Goal: Use online tool/utility: Utilize a website feature to perform a specific function

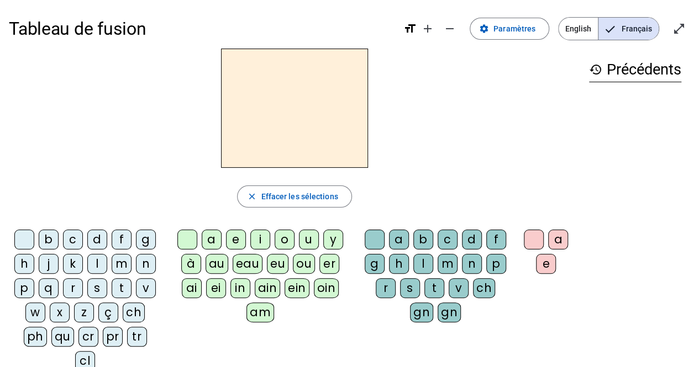
click at [47, 236] on div "b" at bounding box center [49, 240] width 20 height 20
click at [288, 241] on div "o" at bounding box center [284, 240] width 20 height 20
click at [422, 264] on div "l" at bounding box center [423, 264] width 20 height 20
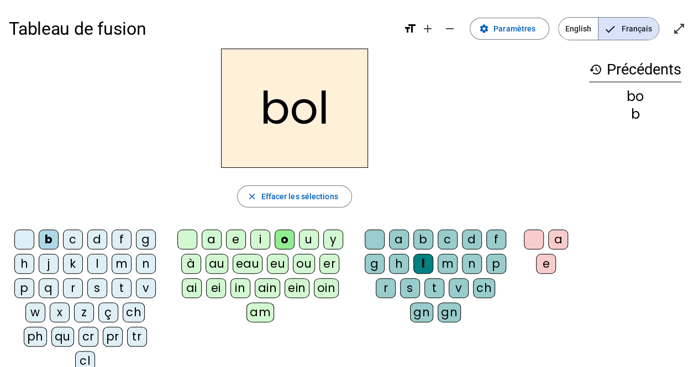
click at [96, 289] on div "s" at bounding box center [97, 288] width 20 height 20
click at [260, 240] on div "i" at bounding box center [260, 240] width 20 height 20
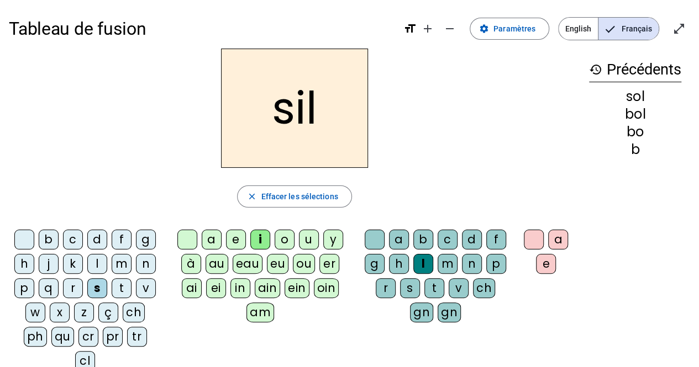
click at [372, 243] on div at bounding box center [374, 240] width 20 height 20
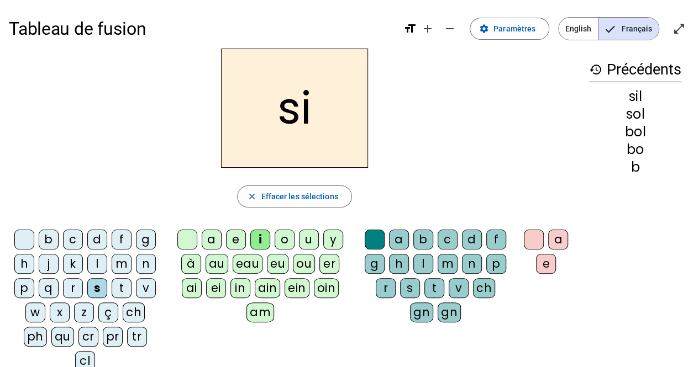
click at [147, 260] on div "n" at bounding box center [146, 264] width 20 height 20
click at [233, 236] on div "e" at bounding box center [236, 240] width 20 height 20
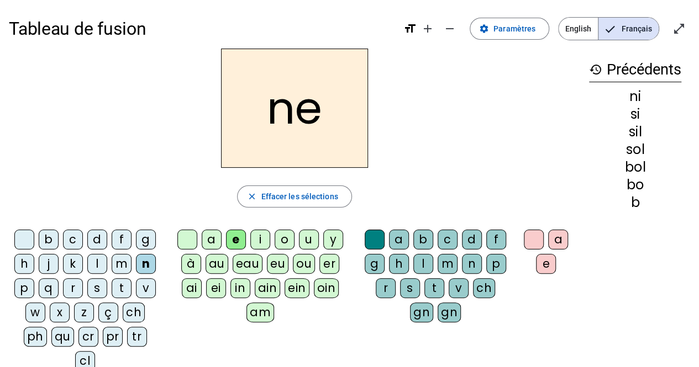
click at [98, 260] on div "l" at bounding box center [97, 264] width 20 height 20
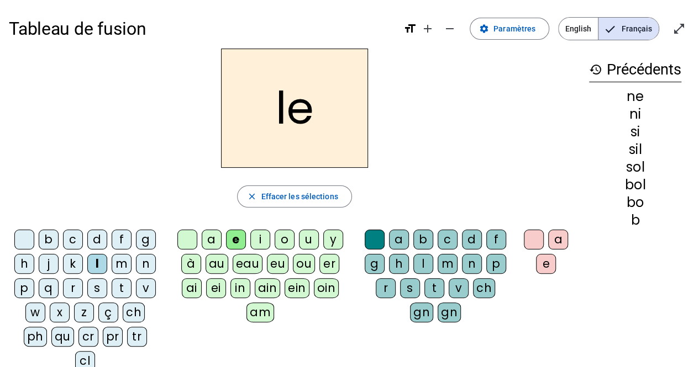
click at [210, 242] on div "a" at bounding box center [212, 240] width 20 height 20
click at [149, 279] on div "v" at bounding box center [146, 288] width 20 height 20
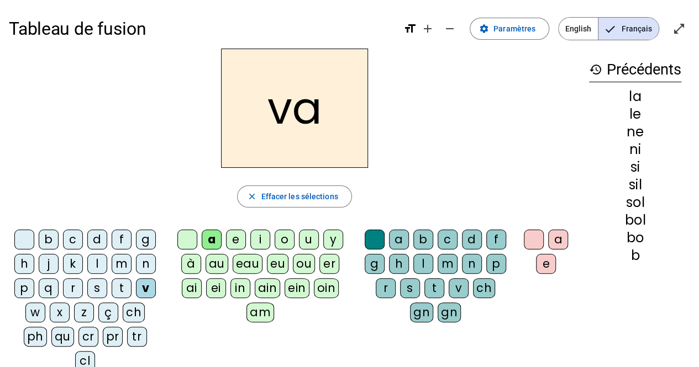
click at [119, 289] on div "t" at bounding box center [122, 288] width 20 height 20
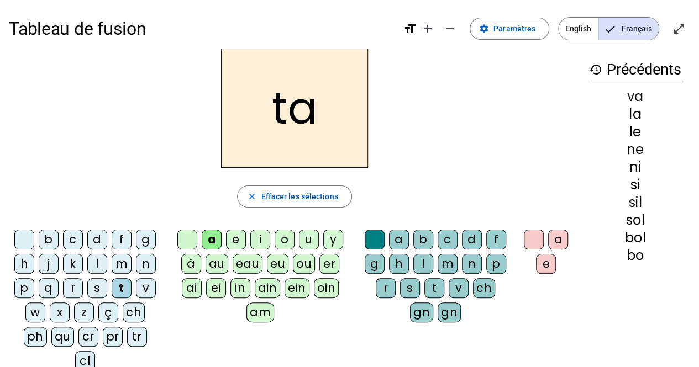
click at [234, 247] on div "e" at bounding box center [236, 240] width 20 height 20
click at [93, 245] on div "d" at bounding box center [97, 240] width 20 height 20
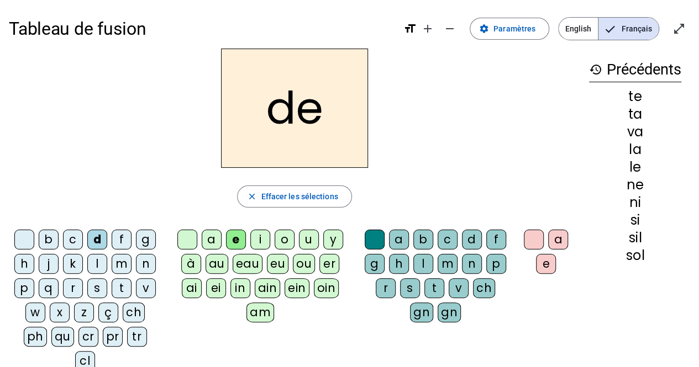
click at [118, 264] on div "m" at bounding box center [122, 264] width 20 height 20
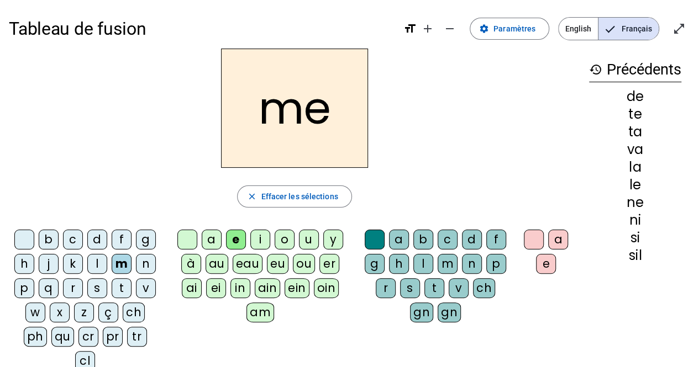
click at [207, 241] on div "a" at bounding box center [212, 240] width 20 height 20
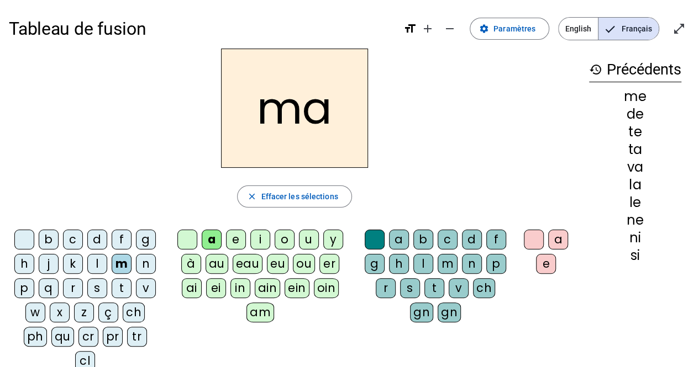
click at [426, 260] on div "l" at bounding box center [423, 264] width 20 height 20
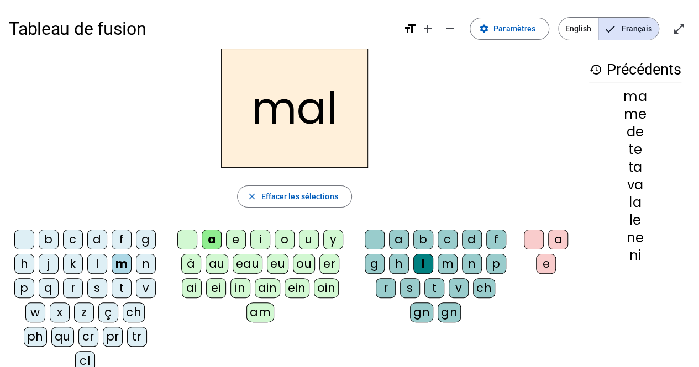
click at [54, 242] on div "b" at bounding box center [49, 240] width 20 height 20
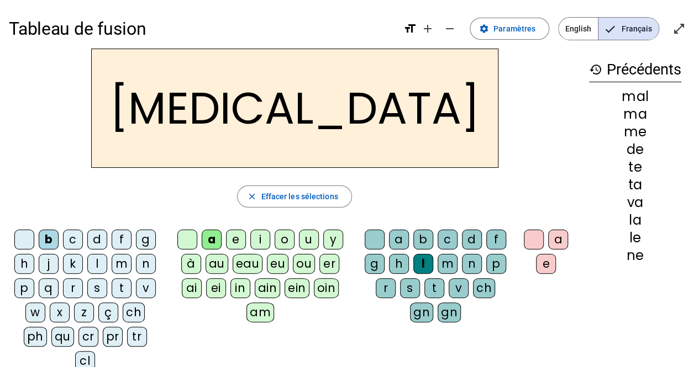
click at [446, 237] on div "c" at bounding box center [447, 240] width 20 height 20
